Goal: Information Seeking & Learning: Find specific page/section

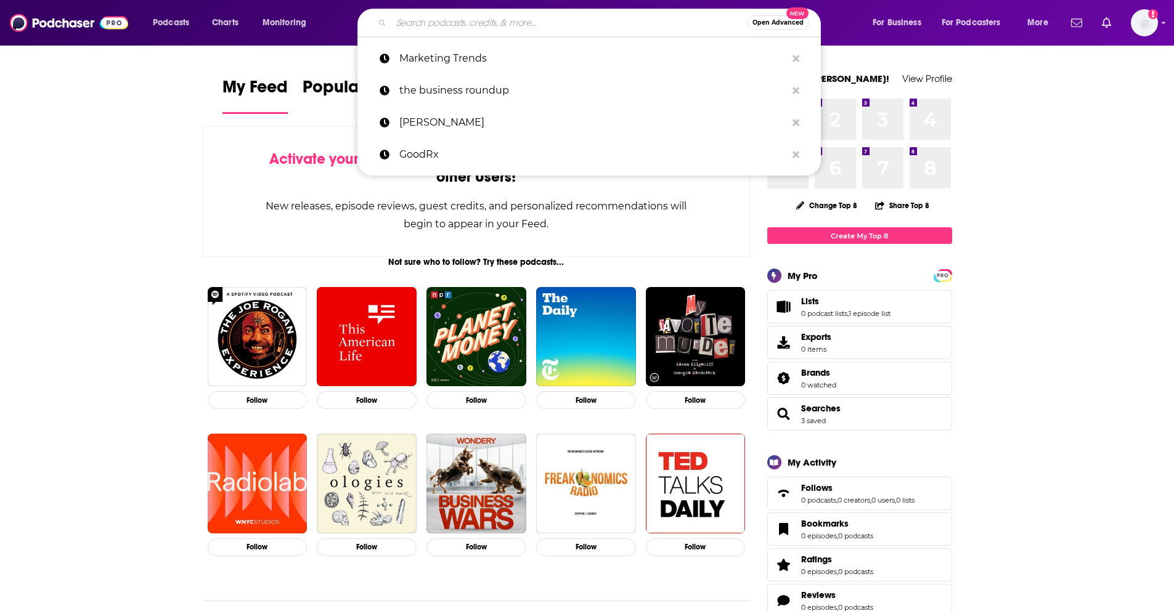
click at [595, 22] on input "Search podcasts, credits, & more..." at bounding box center [569, 23] width 356 height 20
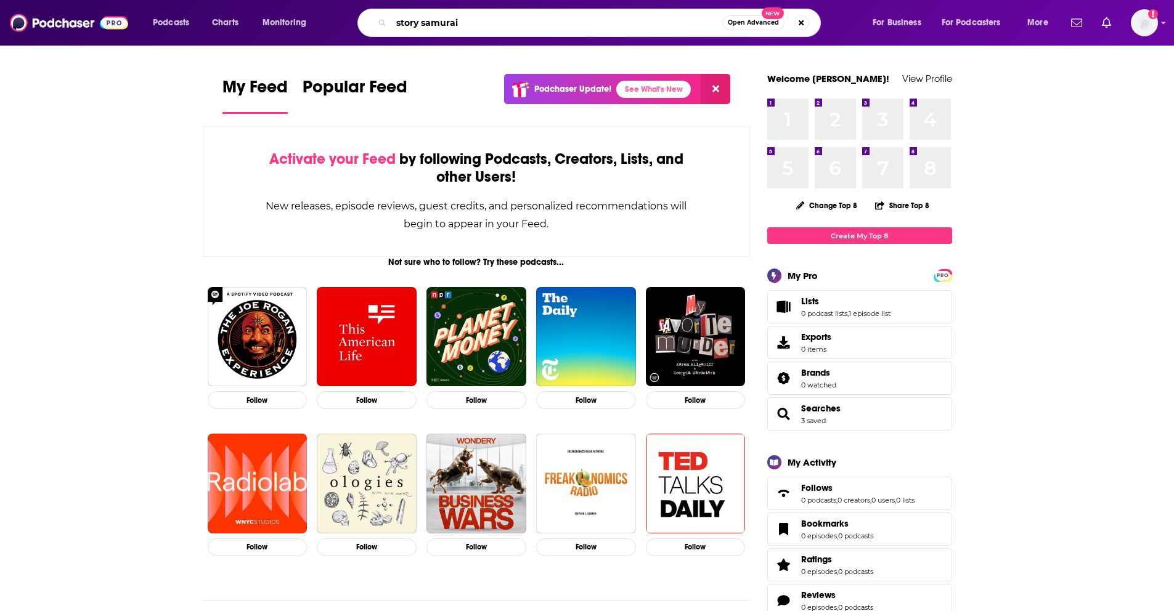
type input "story samurai"
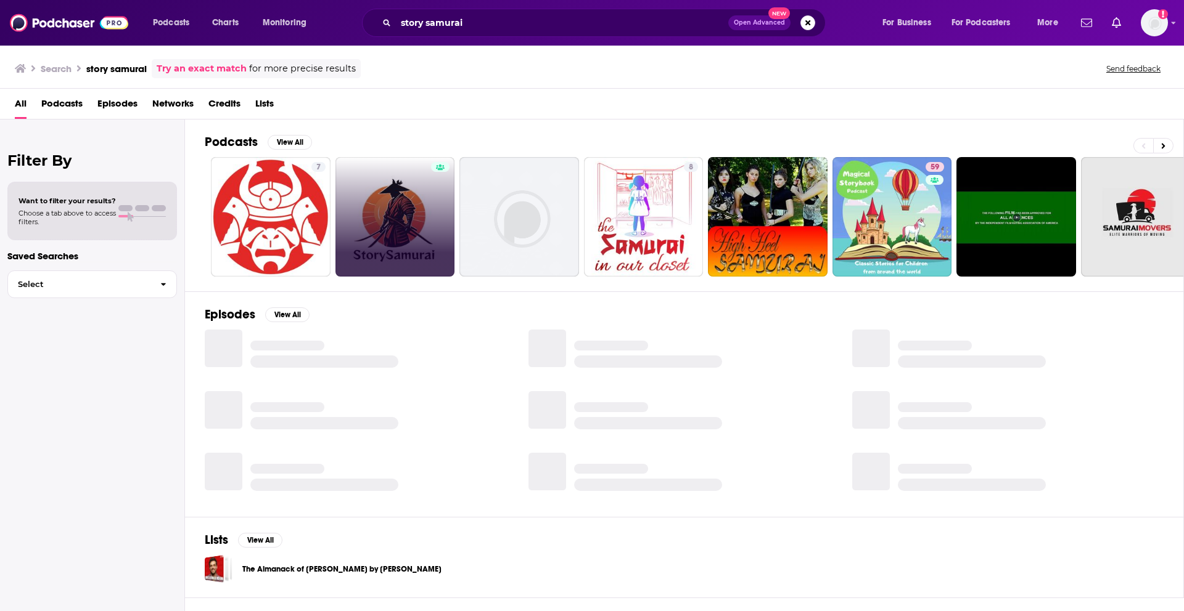
click at [384, 185] on link at bounding box center [395, 217] width 120 height 120
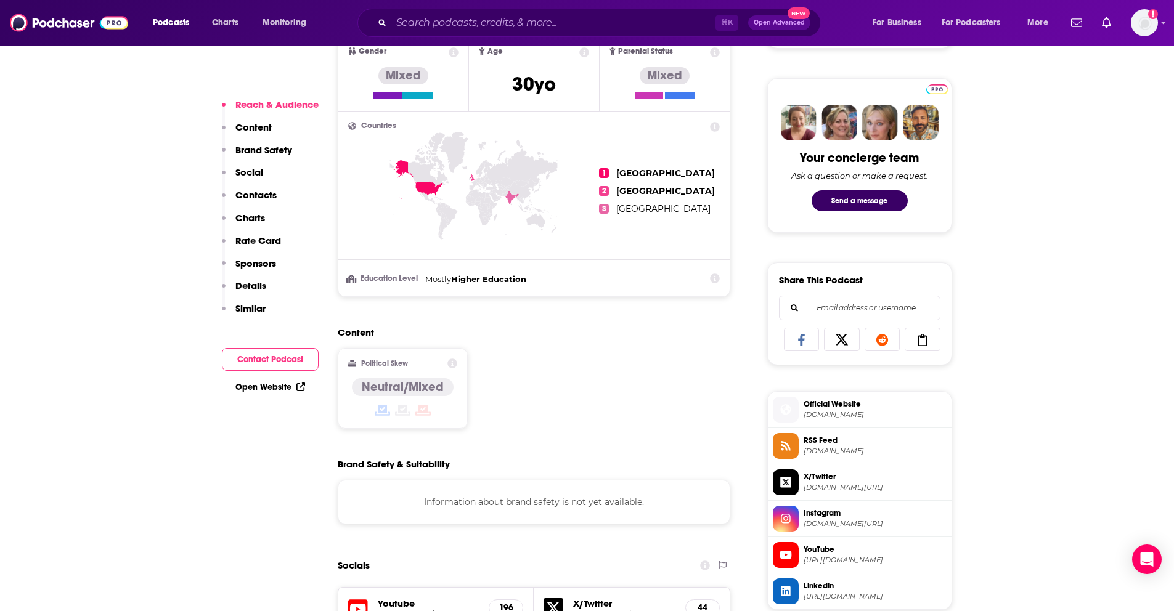
scroll to position [660, 0]
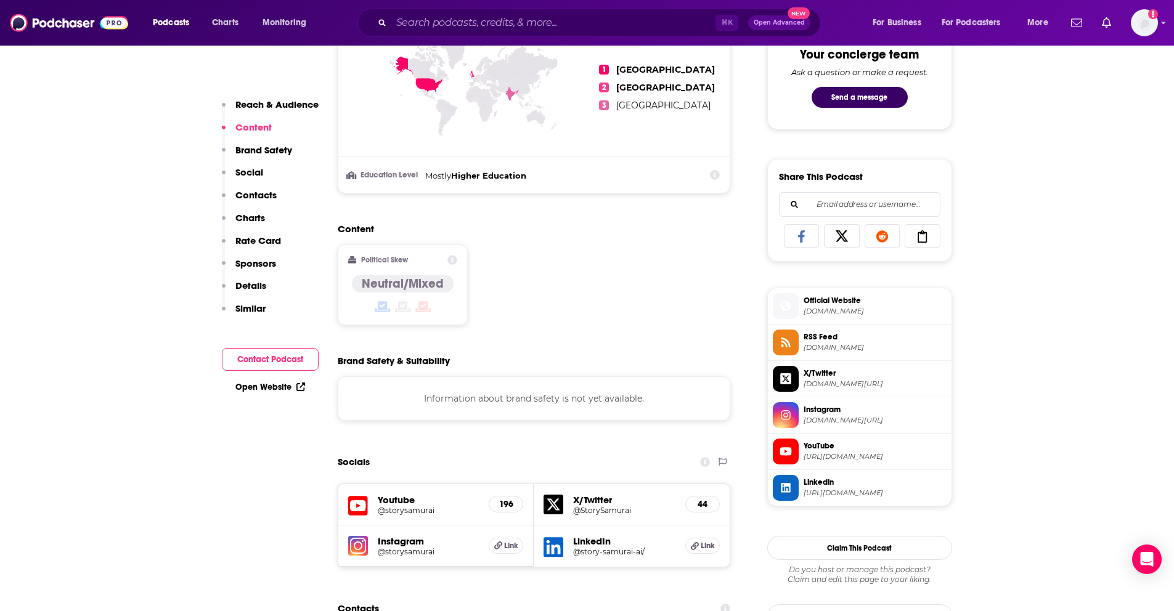
click at [851, 301] on span "Official Website" at bounding box center [875, 300] width 143 height 11
